Goal: Task Accomplishment & Management: Manage account settings

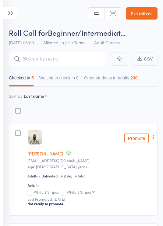
click at [12, 12] on icon at bounding box center [10, 13] width 15 height 12
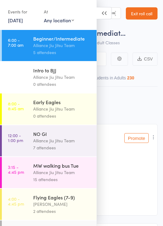
click at [69, 200] on div "Flying Eagles (7-9)" at bounding box center [62, 197] width 58 height 7
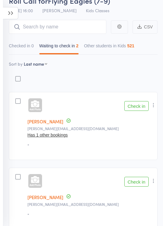
click at [27, 43] on button "Checked in 0" at bounding box center [21, 47] width 25 height 14
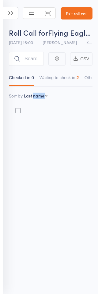
click at [86, 97] on div "Membership Atten­dances since last grading Style Current / Next Rank" at bounding box center [50, 105] width 83 height 37
click at [85, 91] on div "Membership Atten­dances since last grading Style Current / Next Rank" at bounding box center [50, 105] width 83 height 37
click at [97, 224] on div "Roll Call for Flying Eagles (7-9) 14 Oct 16:00 Fabricio Correa Kids Classes Man…" at bounding box center [49, 147] width 98 height 294
click at [97, 222] on div "Roll Call for Flying Eagles (7-9) 14 Oct 16:00 Fabricio Correa Kids Classes Man…" at bounding box center [49, 147] width 98 height 294
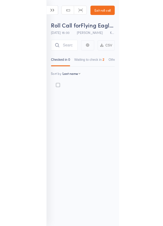
scroll to position [4, 0]
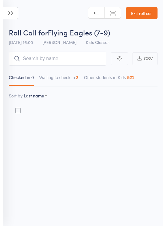
click at [69, 181] on div "Roll Call for Flying Eagles (7-9) 14 Oct 16:00 Fabricio Correa Kids Classes Man…" at bounding box center [81, 113] width 163 height 226
click at [11, 17] on icon at bounding box center [10, 13] width 15 height 12
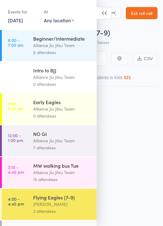
click at [106, 13] on icon at bounding box center [104, 13] width 15 height 12
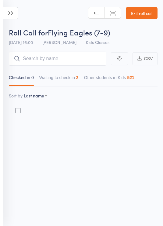
scroll to position [0, 0]
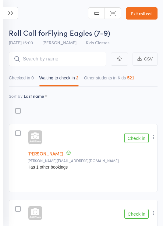
click at [14, 13] on icon at bounding box center [10, 13] width 15 height 12
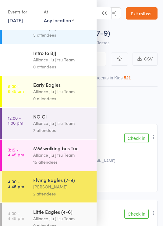
scroll to position [16, 0]
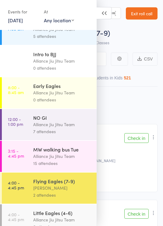
click at [142, 16] on link "Exit roll call" at bounding box center [142, 13] width 32 height 12
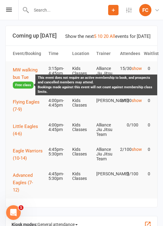
click at [26, 81] on span "Free class" at bounding box center [23, 84] width 21 height 7
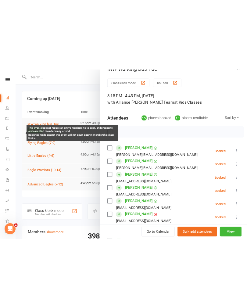
scroll to position [17, 0]
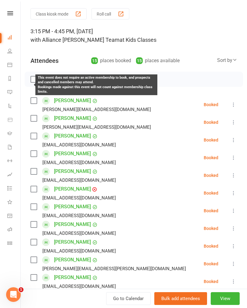
click at [133, 44] on div "Class kiosk mode Roll call 3:15 PM - 4:45 PM, Tuesday, October, 14, 2025 with A…" at bounding box center [134, 239] width 226 height 462
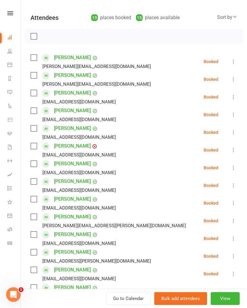
scroll to position [60, 0]
click at [36, 54] on label at bounding box center [33, 57] width 6 height 6
click at [34, 75] on label at bounding box center [33, 75] width 6 height 6
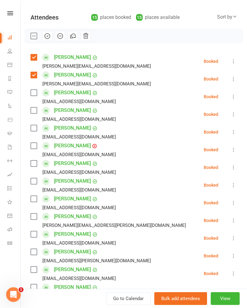
click at [36, 91] on label at bounding box center [33, 93] width 6 height 6
click at [36, 109] on label at bounding box center [33, 110] width 6 height 6
click at [37, 127] on label at bounding box center [33, 128] width 6 height 6
click at [36, 145] on label at bounding box center [33, 146] width 6 height 6
click at [35, 160] on label at bounding box center [33, 163] width 6 height 6
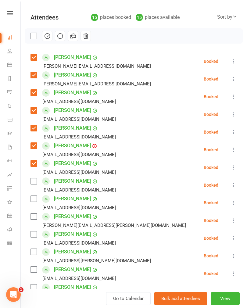
click at [36, 183] on label at bounding box center [33, 181] width 6 height 6
click at [35, 199] on label at bounding box center [33, 199] width 6 height 6
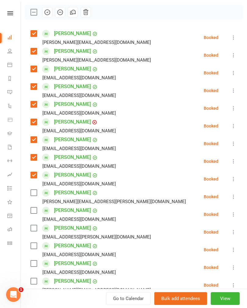
scroll to position [99, 0]
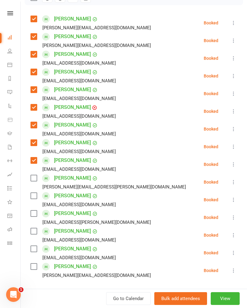
click at [36, 176] on label at bounding box center [33, 178] width 6 height 6
click at [37, 193] on label at bounding box center [33, 196] width 6 height 6
click at [36, 215] on label at bounding box center [33, 213] width 6 height 6
click at [35, 225] on label at bounding box center [33, 231] width 6 height 6
click at [31, 225] on label at bounding box center [33, 249] width 6 height 6
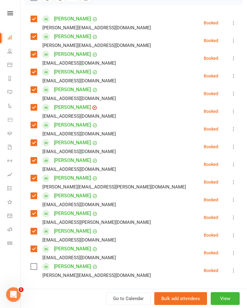
click at [37, 225] on label at bounding box center [33, 266] width 6 height 6
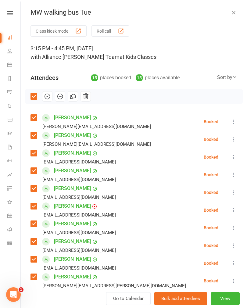
scroll to position [0, 0]
click at [77, 96] on button "button" at bounding box center [73, 96] width 10 height 10
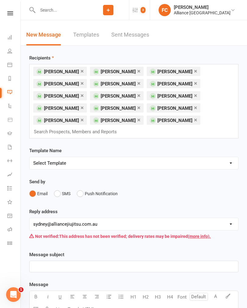
click at [107, 157] on select "Select Template [Email] Belt Promotion [Email] Booking [Email] Happy Birthday […" at bounding box center [134, 163] width 208 height 12
select select "5"
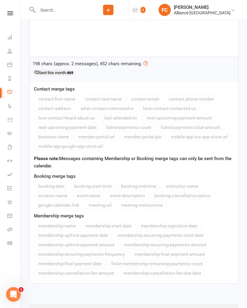
scroll to position [271, 0]
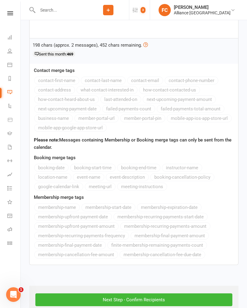
click at [129, 225] on input "Next Step - Confirm Recipients" at bounding box center [133, 299] width 197 height 13
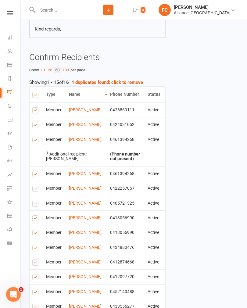
scroll to position [214, 0]
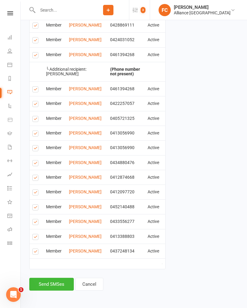
click at [49, 225] on button "Send SMSes" at bounding box center [51, 284] width 44 height 13
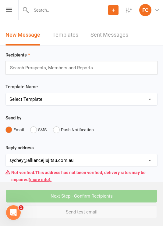
click at [5, 12] on div "Prospect Member Non-attending contact Class / event Appointment Grading event T…" at bounding box center [81, 10] width 163 height 20
click at [10, 3] on div "Prospect Member Non-attending contact Class / event Appointment Grading event T…" at bounding box center [81, 10] width 163 height 20
click at [12, 15] on div "Prospect Member Non-attending contact Class / event Appointment Grading event T…" at bounding box center [81, 10] width 163 height 20
click at [10, 9] on icon at bounding box center [9, 10] width 6 height 4
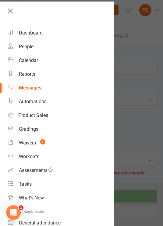
click at [55, 33] on link "Dashboard" at bounding box center [61, 33] width 106 height 14
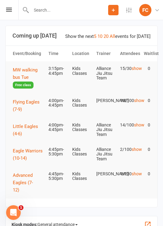
click at [34, 107] on button "Flying Eagles (7-9)" at bounding box center [28, 105] width 30 height 15
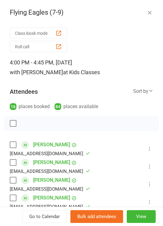
click at [51, 43] on button "Roll call" at bounding box center [38, 46] width 57 height 11
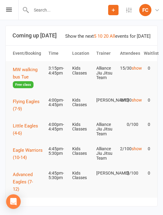
click at [55, 11] on input "text" at bounding box center [68, 10] width 79 height 9
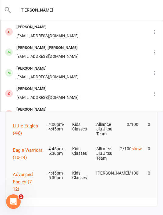
scroll to position [40, 0]
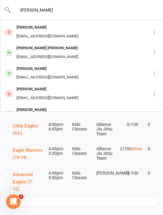
type input "Eduardo"
click at [111, 55] on div "Eduardo Aguiar Rossi Edrossi1995@gmail.com" at bounding box center [74, 53] width 146 height 20
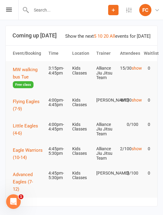
click at [78, 10] on input "text" at bounding box center [68, 10] width 79 height 9
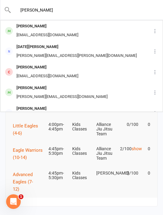
type input "[PERSON_NAME]"
click at [97, 35] on div "Lucinda Dafter Melodypmack@gmail.com" at bounding box center [76, 31] width 150 height 20
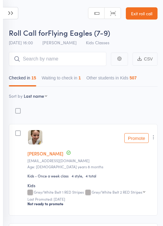
click at [46, 99] on select "First name Last name Birthday today? Behind on payments? Check in time Next pay…" at bounding box center [35, 96] width 23 height 6
select select "10"
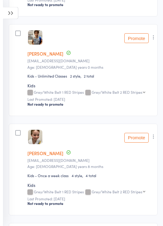
scroll to position [898, 0]
click at [155, 137] on icon "button" at bounding box center [154, 136] width 6 height 6
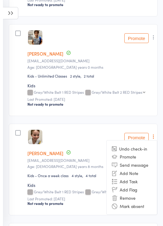
click at [139, 196] on li "Remove" at bounding box center [132, 197] width 50 height 8
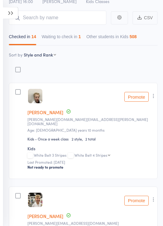
scroll to position [0, 0]
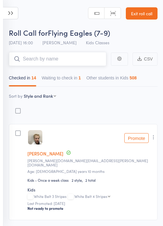
click at [80, 55] on input "search" at bounding box center [58, 59] width 98 height 14
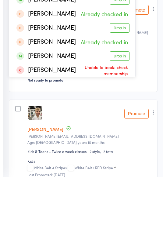
scroll to position [9, 0]
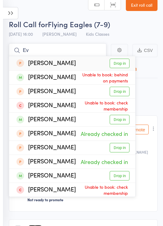
type input "E"
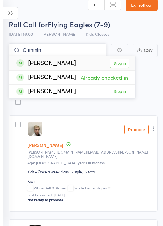
type input "Cummin"
click at [123, 94] on link "Drop in" at bounding box center [120, 91] width 20 height 9
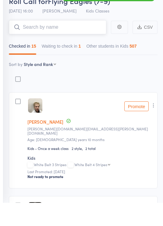
click at [76, 43] on input "search" at bounding box center [58, 50] width 98 height 14
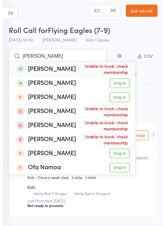
scroll to position [0, 0]
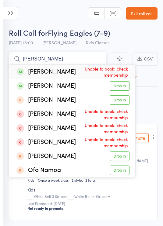
type input "Nate"
click at [147, 15] on link "Exit roll call" at bounding box center [142, 13] width 32 height 12
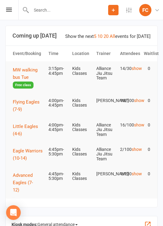
click at [29, 103] on span "Flying Eagles (7-9)" at bounding box center [26, 105] width 27 height 13
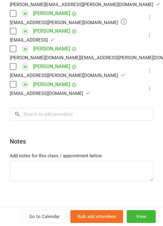
scroll to position [323, 0]
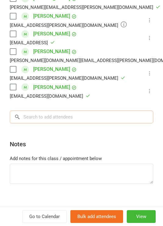
click at [106, 117] on input "search" at bounding box center [82, 116] width 144 height 13
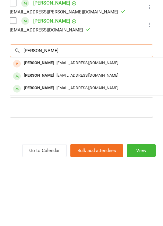
type input "Nate"
click at [126, 150] on div "[EMAIL_ADDRESS][DOMAIN_NAME]" at bounding box center [100, 154] width 177 height 9
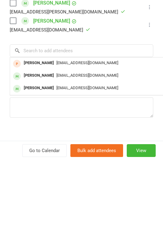
scroll to position [66, 0]
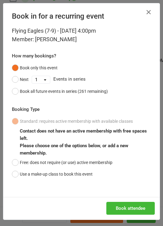
click at [25, 161] on button "Free: does not require (or use) active membership" at bounding box center [62, 162] width 101 height 12
click at [136, 201] on button "Book attendee" at bounding box center [130, 207] width 48 height 13
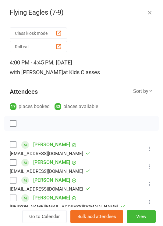
scroll to position [0, 0]
click at [57, 45] on div "button" at bounding box center [58, 46] width 6 height 6
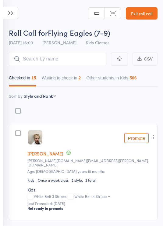
click at [71, 76] on button "Waiting to check in 2" at bounding box center [61, 79] width 39 height 14
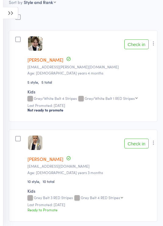
scroll to position [106, 0]
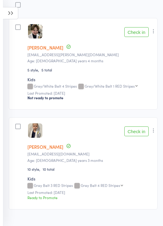
click at [136, 133] on button "Check in" at bounding box center [136, 131] width 24 height 10
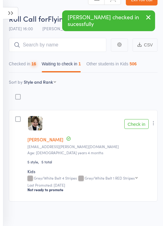
scroll to position [6, 0]
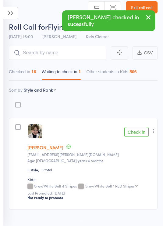
click at [29, 75] on button "Checked in 16" at bounding box center [22, 73] width 27 height 14
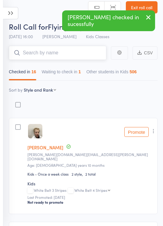
click at [69, 52] on input "search" at bounding box center [58, 53] width 98 height 14
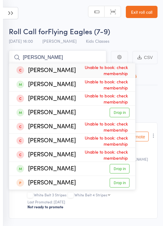
scroll to position [0, 0]
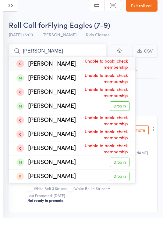
type input "Hugo"
click at [143, 9] on link "Exit roll call" at bounding box center [142, 13] width 32 height 12
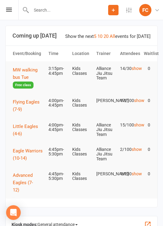
click at [30, 102] on span "Flying Eagles (7-9)" at bounding box center [26, 105] width 27 height 13
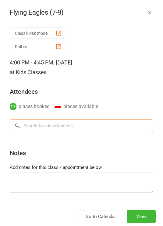
click at [91, 131] on input "search" at bounding box center [82, 125] width 144 height 13
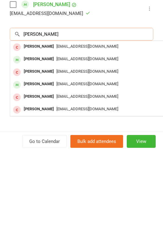
scroll to position [348, 0]
type input "[PERSON_NAME]"
click at [136, 130] on div "[EMAIL_ADDRESS][DOMAIN_NAME]" at bounding box center [100, 134] width 177 height 9
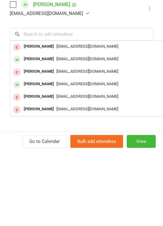
scroll to position [75, 0]
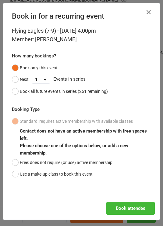
click at [17, 160] on button "Free: does not require (or use) active membership" at bounding box center [62, 162] width 101 height 12
click at [144, 206] on button "Book attendee" at bounding box center [130, 207] width 48 height 13
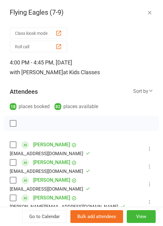
click at [56, 46] on div "button" at bounding box center [58, 46] width 6 height 6
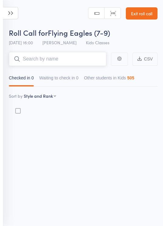
click at [80, 61] on input "search" at bounding box center [58, 59] width 98 height 14
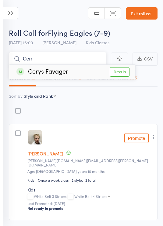
type input "Cerr"
click at [126, 72] on link "Drop in" at bounding box center [120, 71] width 20 height 9
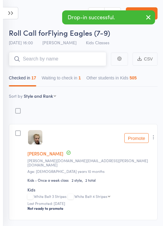
click at [79, 79] on button "Waiting to check in 1" at bounding box center [61, 79] width 39 height 14
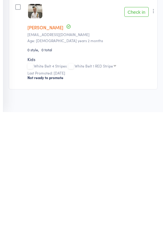
click at [135, 121] on button "Check in" at bounding box center [136, 126] width 24 height 10
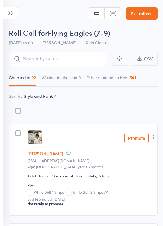
click at [62, 55] on input "search" at bounding box center [58, 59] width 98 height 14
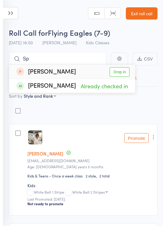
type input "S"
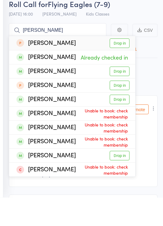
type input "J"
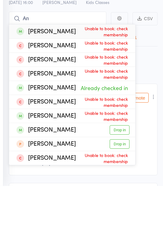
type input "A"
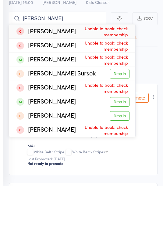
type input "[PERSON_NAME]"
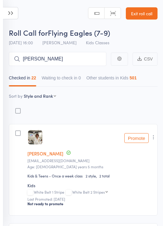
click at [97, 15] on link "Exit roll call" at bounding box center [142, 13] width 32 height 12
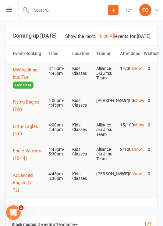
click at [24, 107] on button "Flying Eagles (7-9)" at bounding box center [28, 105] width 30 height 15
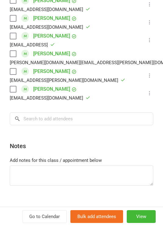
scroll to position [436, 0]
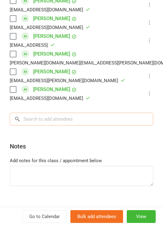
click at [112, 112] on input "search" at bounding box center [82, 118] width 144 height 13
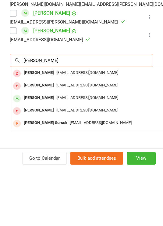
type input "Lennox"
click at [127, 152] on div "[EMAIL_ADDRESS][DOMAIN_NAME]" at bounding box center [100, 156] width 177 height 9
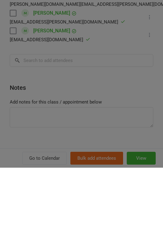
scroll to position [59, 0]
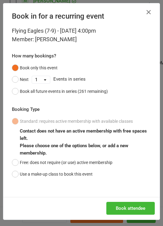
click at [21, 165] on button "Free: does not require (or use) active membership" at bounding box center [62, 162] width 101 height 12
click at [134, 208] on button "Book attendee" at bounding box center [130, 207] width 48 height 13
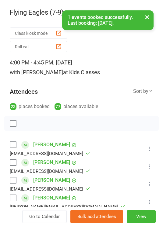
scroll to position [0, 0]
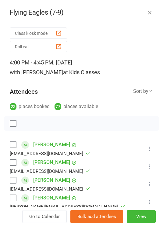
click at [53, 46] on button "Roll call" at bounding box center [38, 46] width 57 height 11
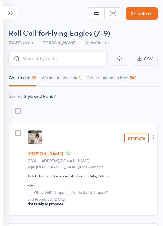
click at [78, 82] on button "Waiting to check in 1" at bounding box center [61, 79] width 39 height 14
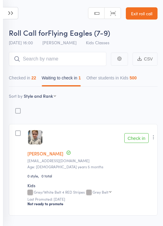
click at [141, 140] on button "Check in" at bounding box center [136, 138] width 24 height 10
